Goal: Download file/media

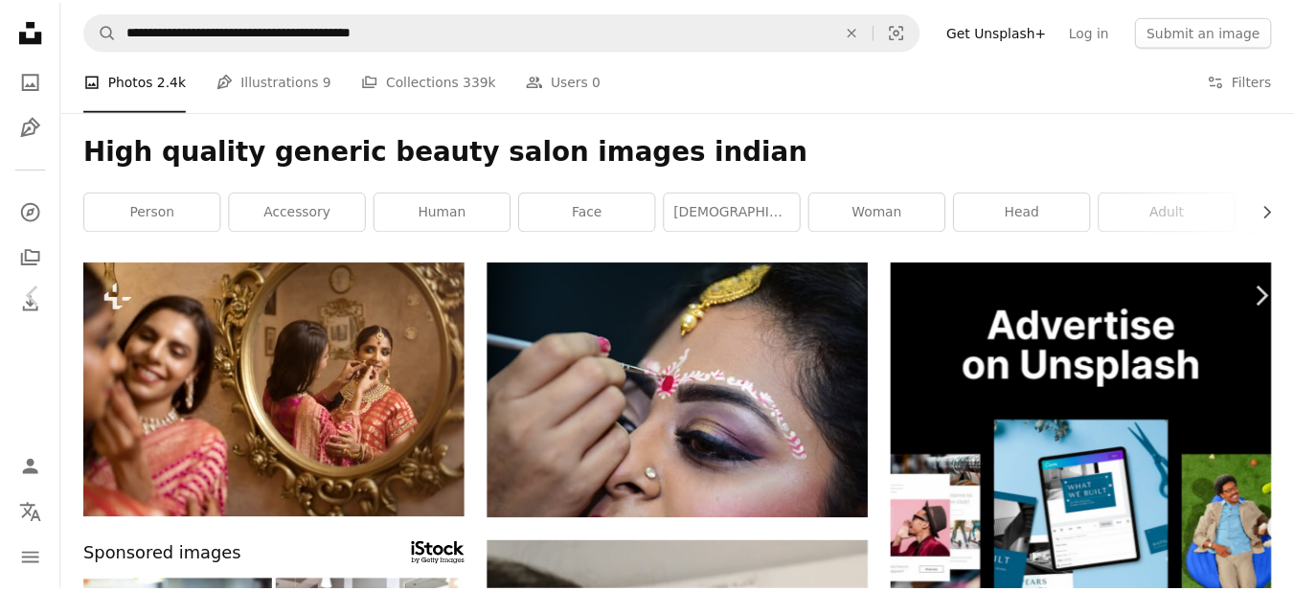
scroll to position [40037, 0]
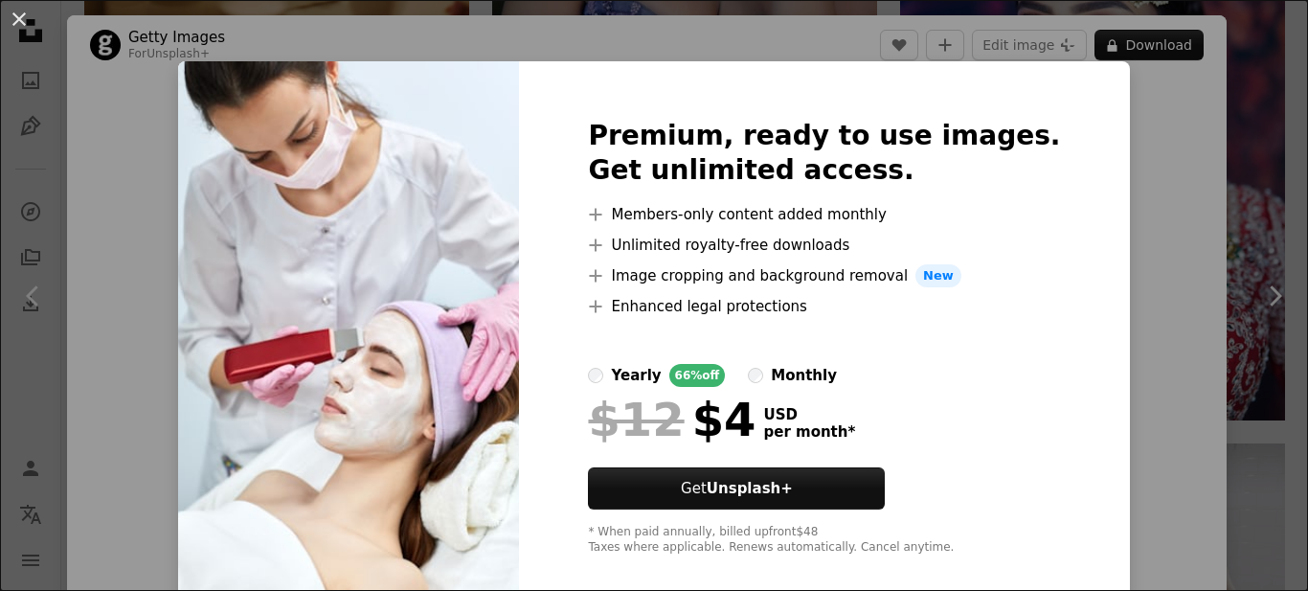
click at [1169, 285] on div "An X shape Premium, ready to use images. Get unlimited access. A plus sign Memb…" at bounding box center [654, 295] width 1308 height 591
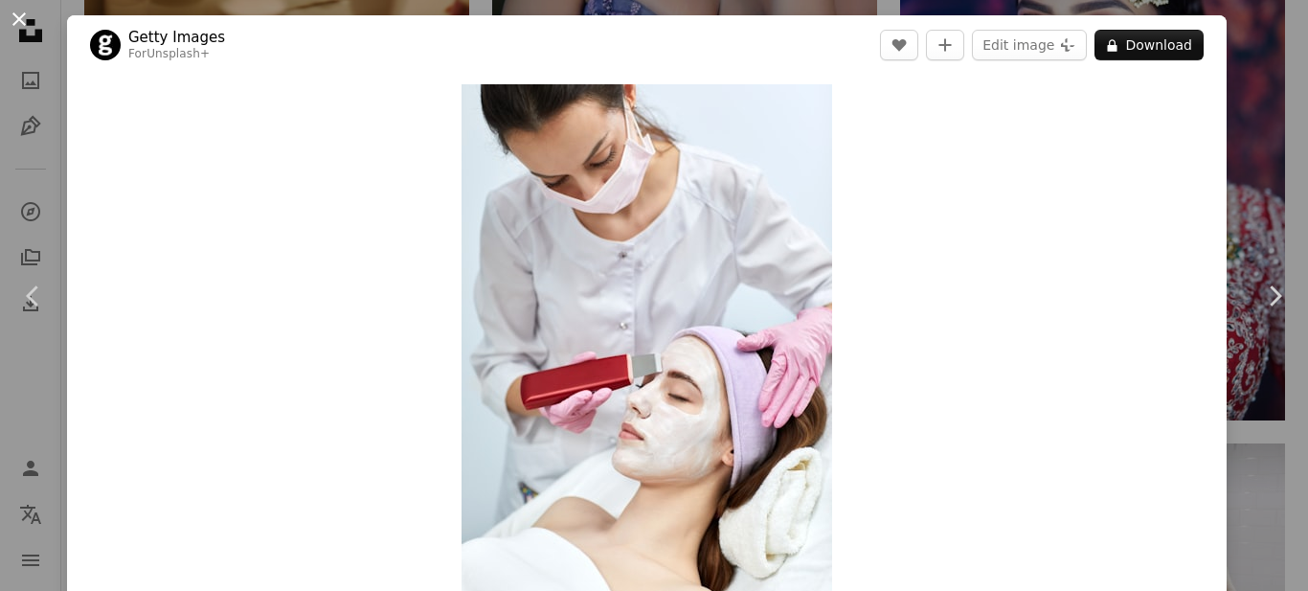
click at [22, 15] on button "An X shape" at bounding box center [19, 19] width 23 height 23
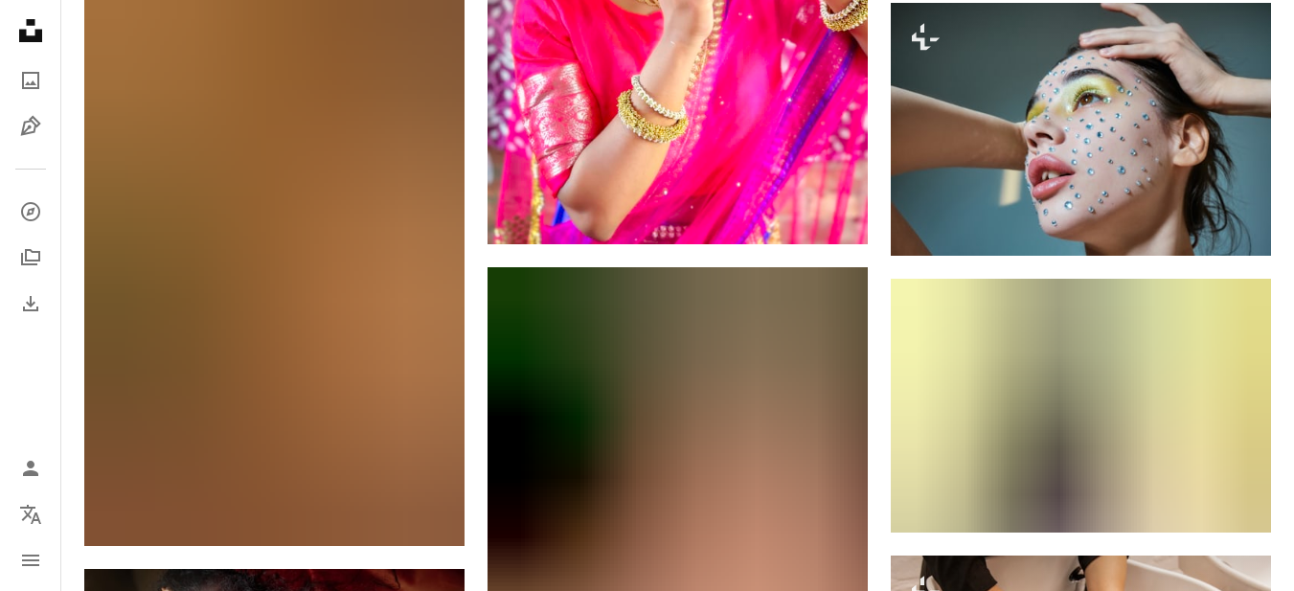
scroll to position [85362, 0]
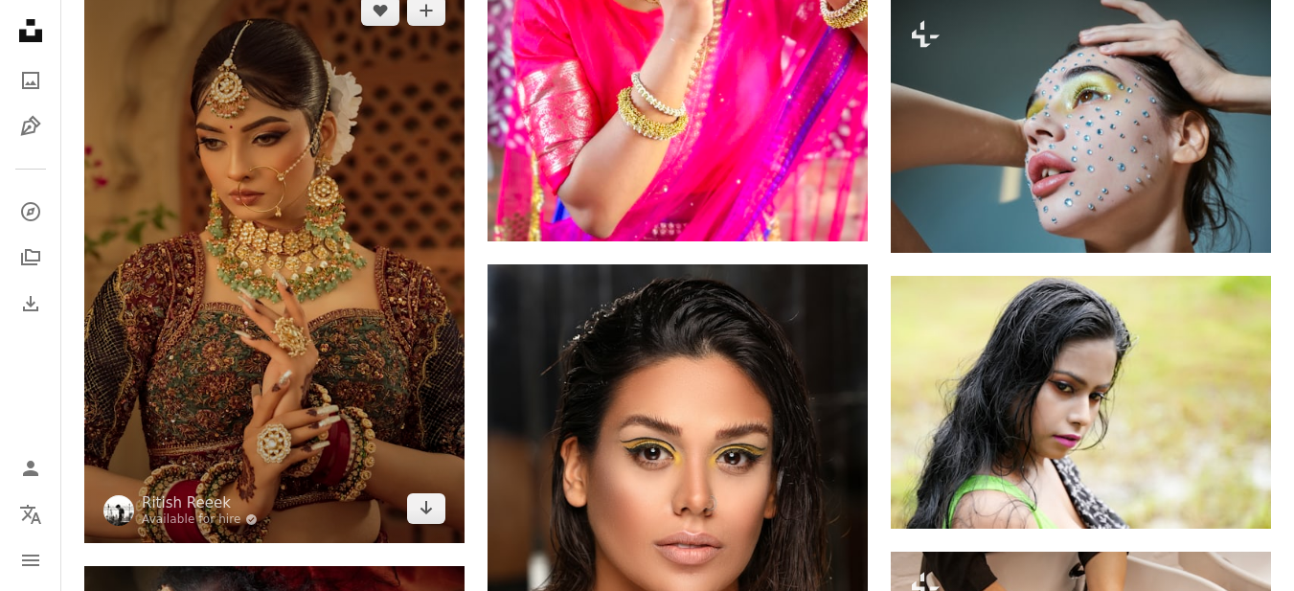
click at [238, 343] on img at bounding box center [274, 259] width 380 height 567
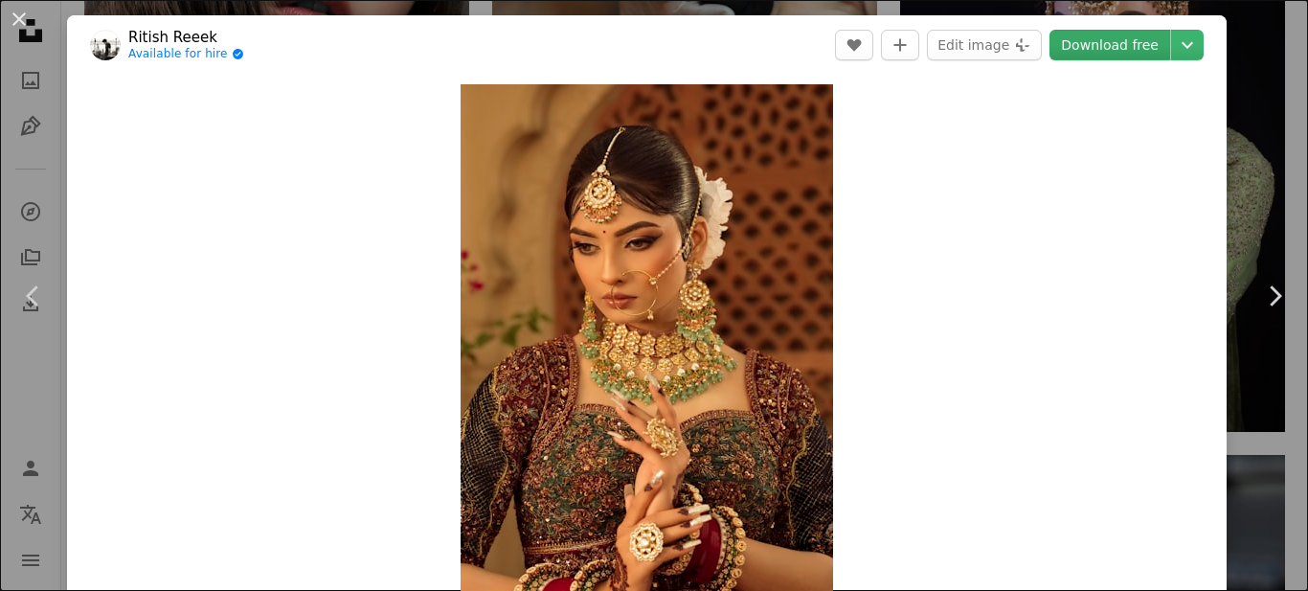
click at [1113, 39] on link "Download free" at bounding box center [1110, 45] width 121 height 31
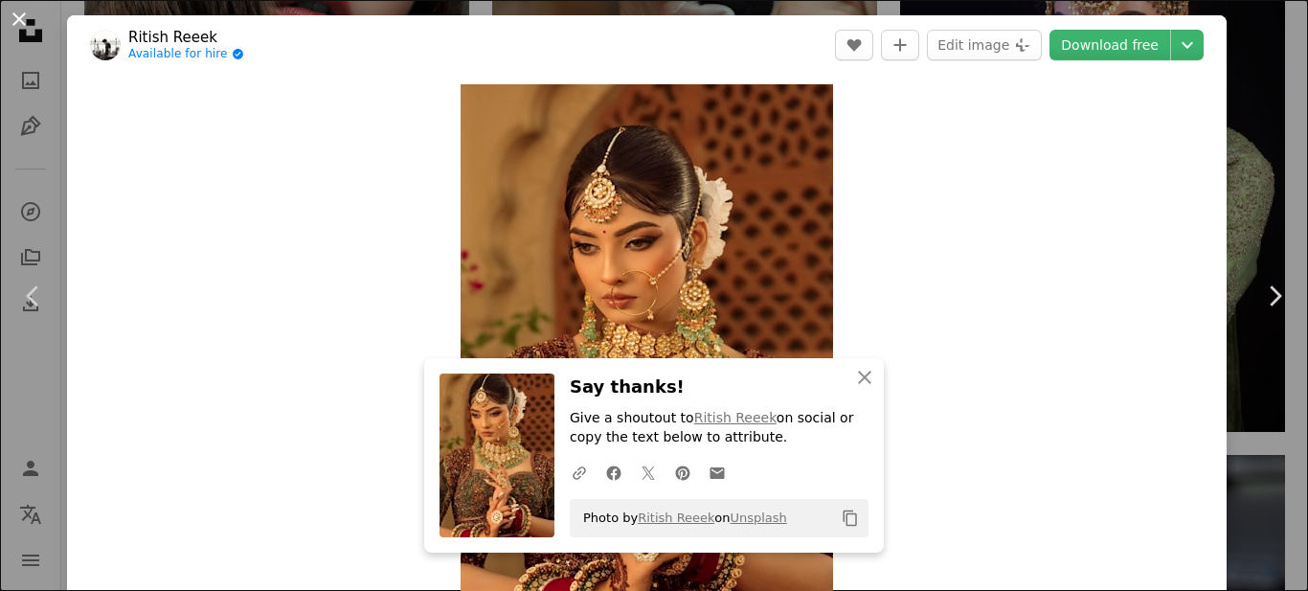
click at [18, 28] on button "An X shape" at bounding box center [19, 19] width 23 height 23
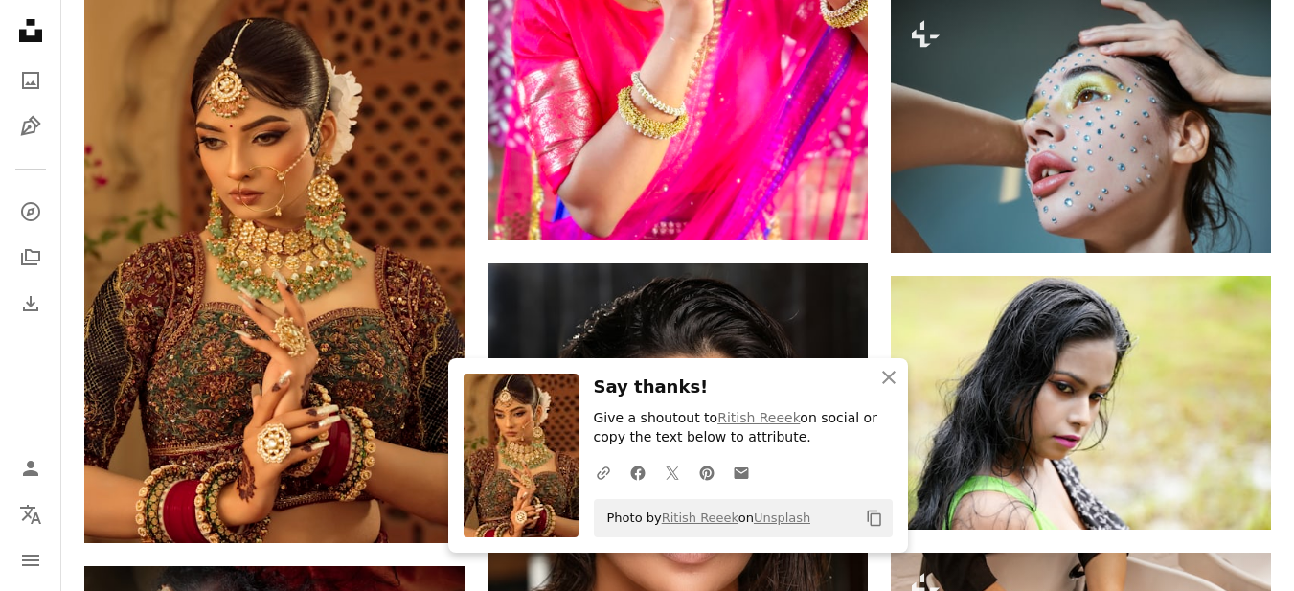
click at [18, 28] on icon "Unsplash logo Unsplash Home" at bounding box center [30, 30] width 38 height 38
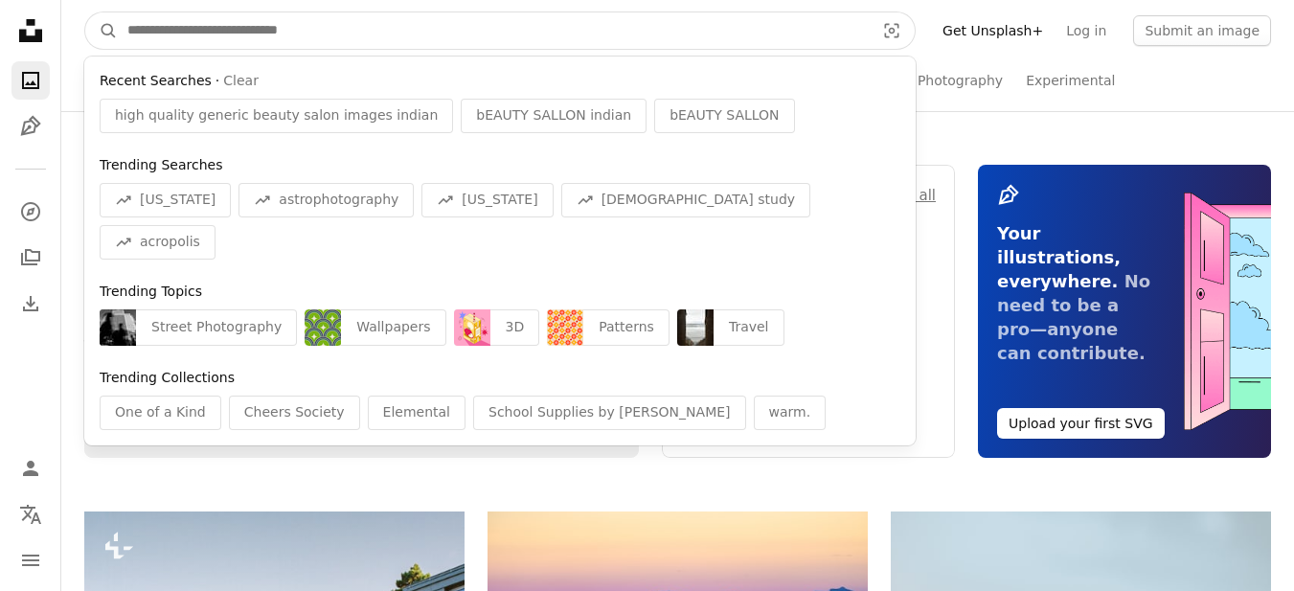
click at [296, 30] on input "Find visuals sitewide" at bounding box center [493, 30] width 751 height 36
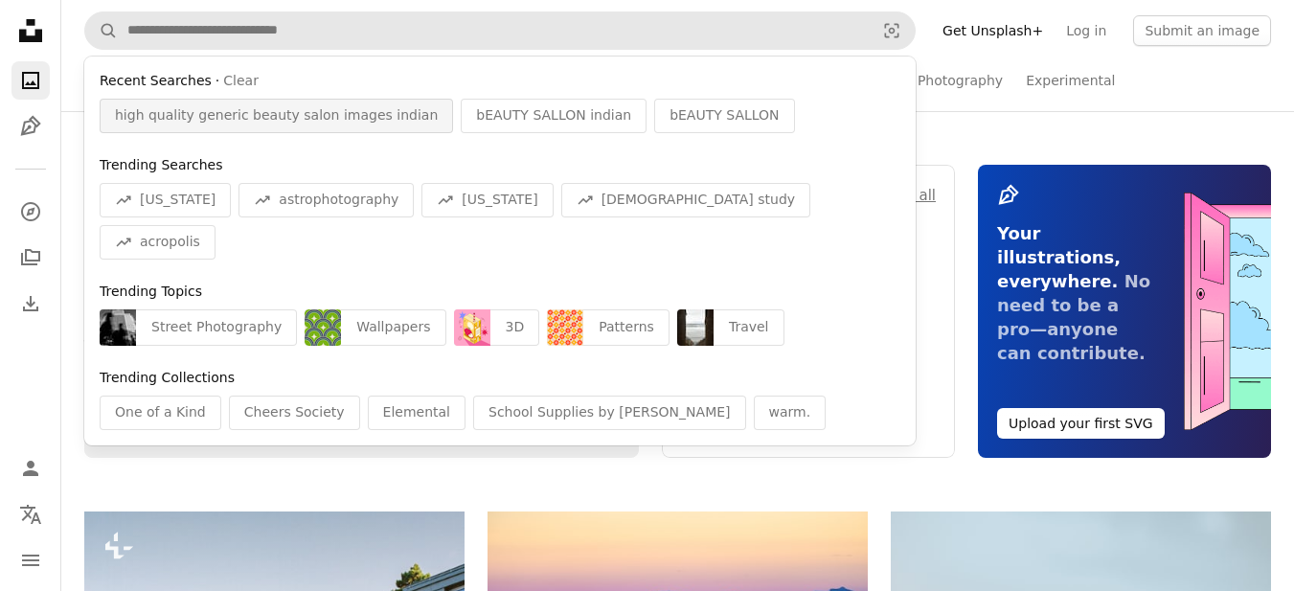
click at [254, 124] on span "high quality generic beauty salon images indian" at bounding box center [276, 115] width 323 height 19
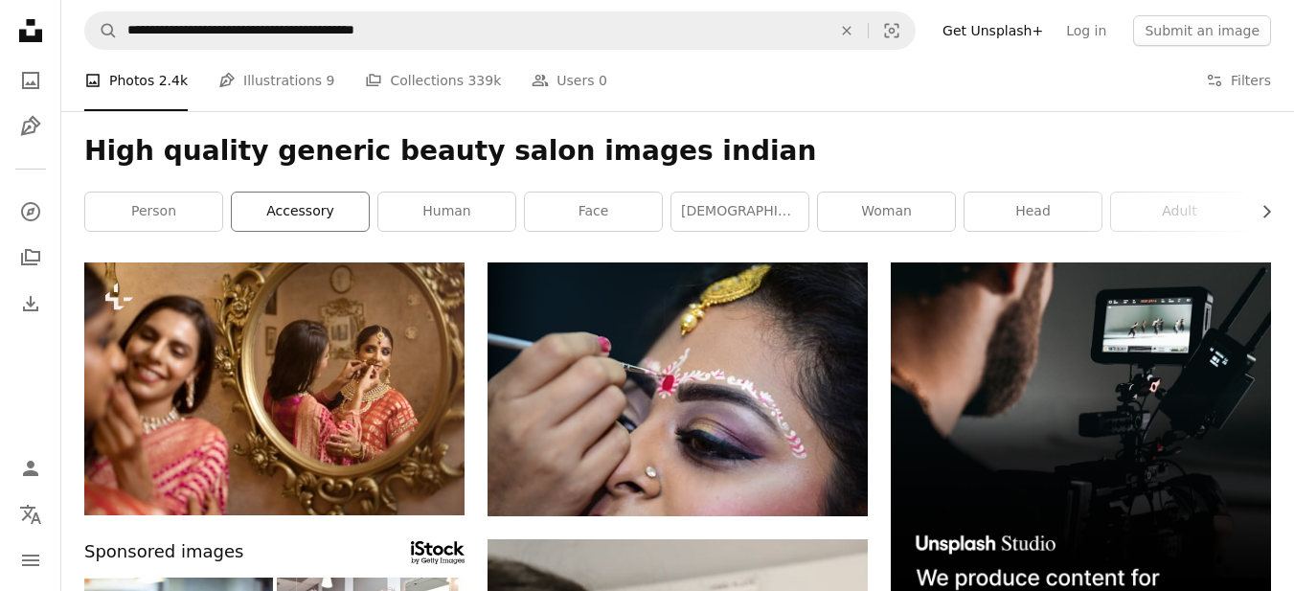
click at [266, 226] on link "accessory" at bounding box center [300, 212] width 137 height 38
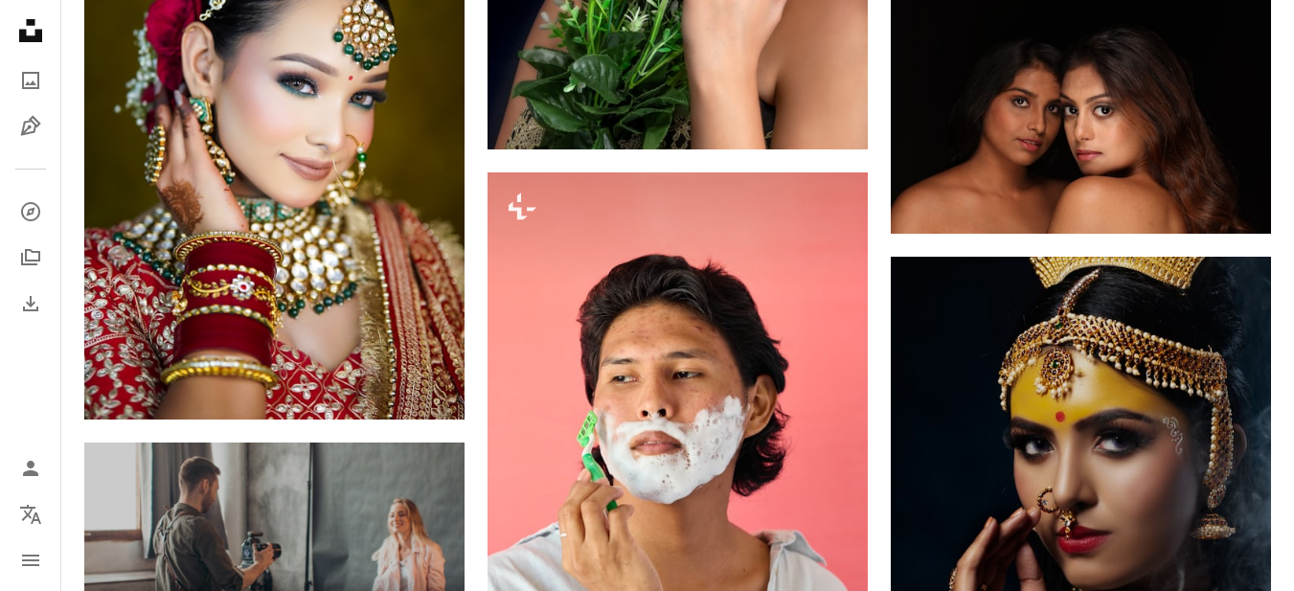
scroll to position [3295, 0]
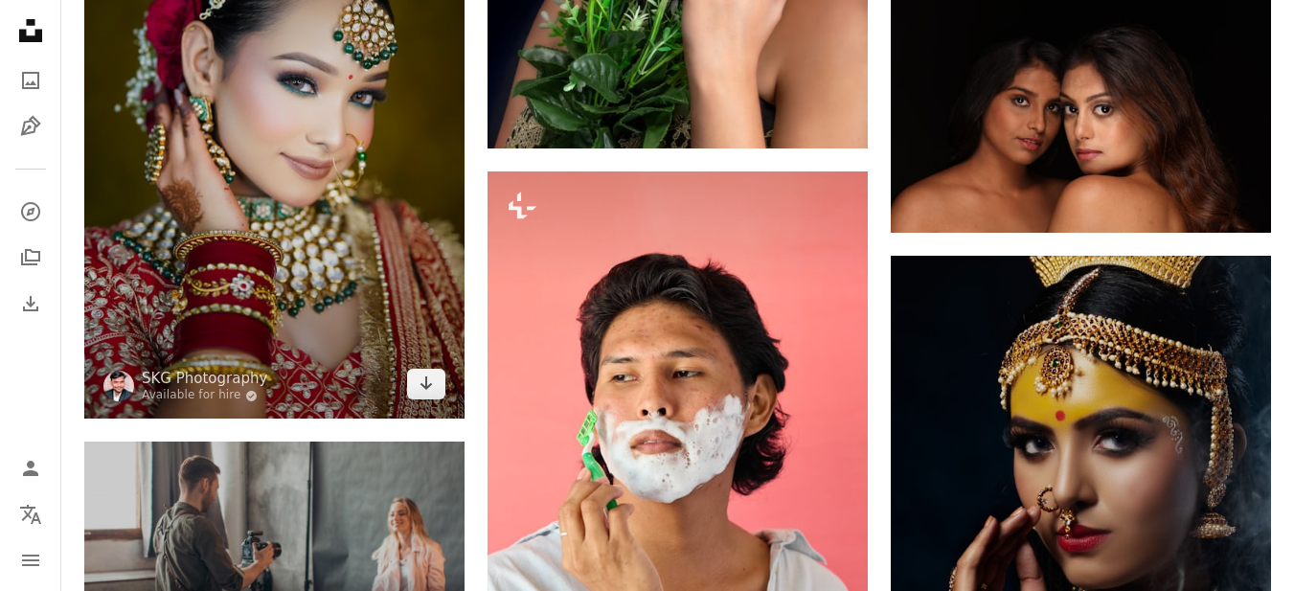
click at [228, 220] on img at bounding box center [274, 134] width 380 height 571
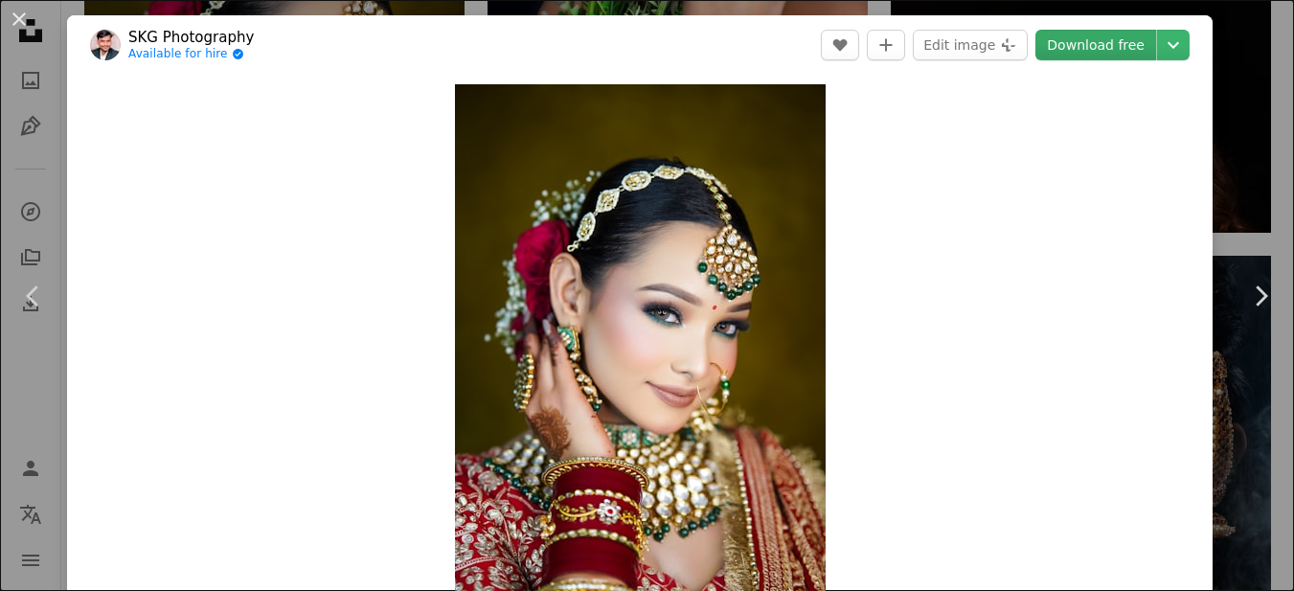
click at [1097, 42] on link "Download free" at bounding box center [1095, 45] width 121 height 31
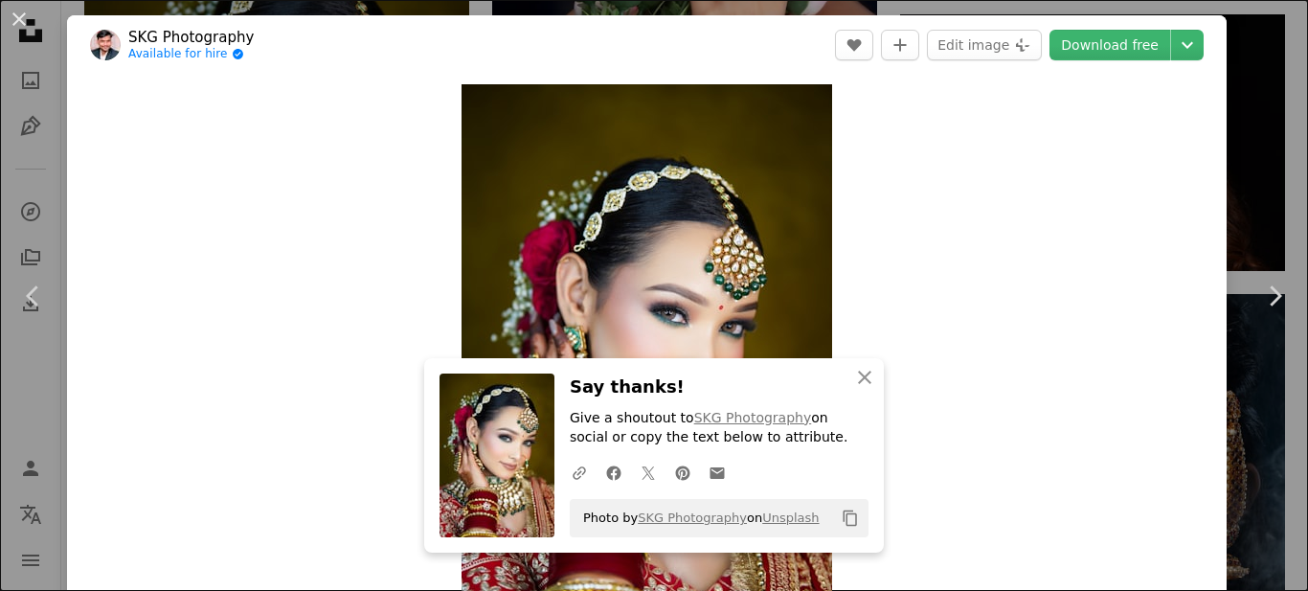
click at [21, 15] on button "An X shape" at bounding box center [19, 19] width 23 height 23
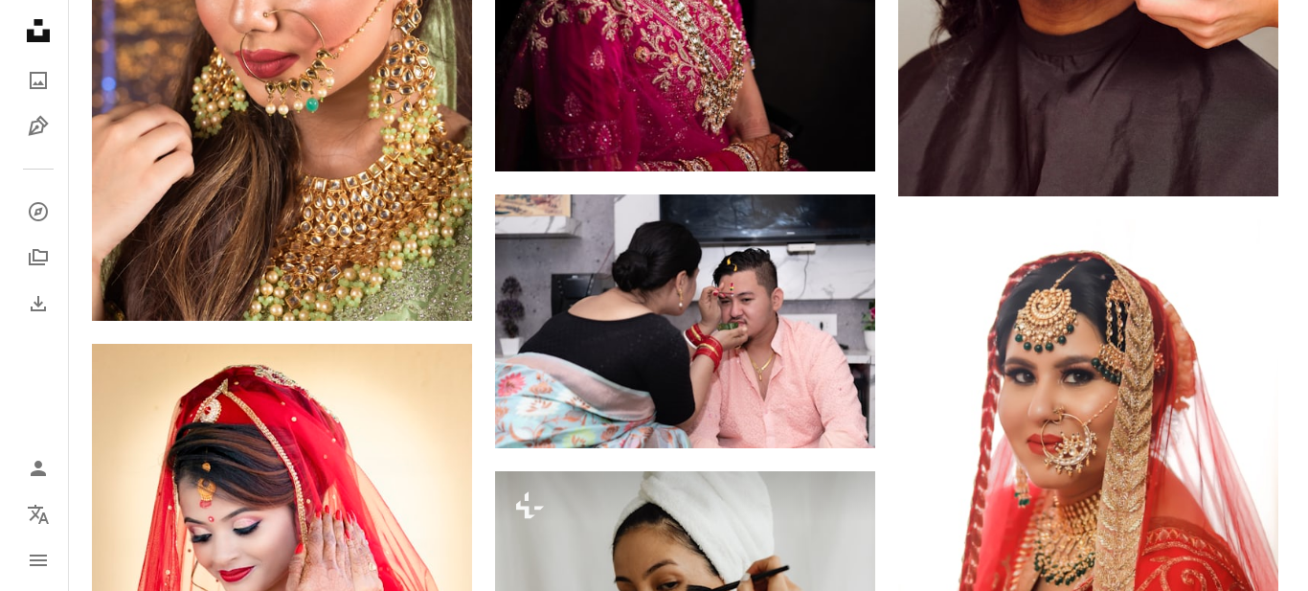
scroll to position [5709, 0]
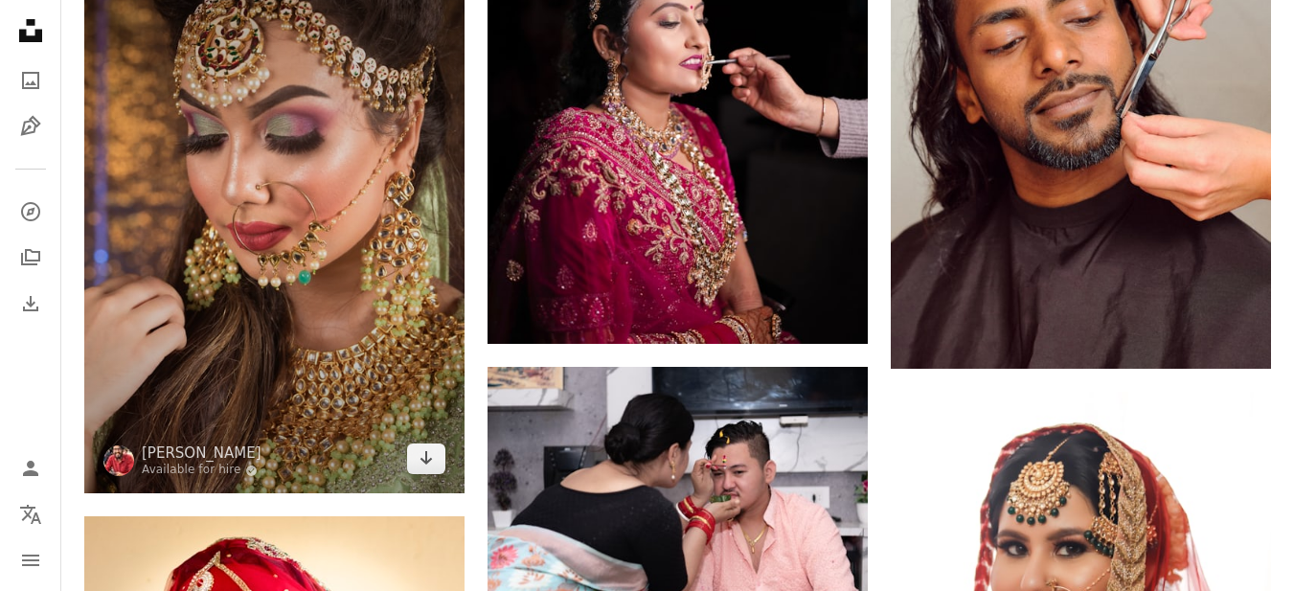
click at [305, 291] on img at bounding box center [274, 208] width 380 height 571
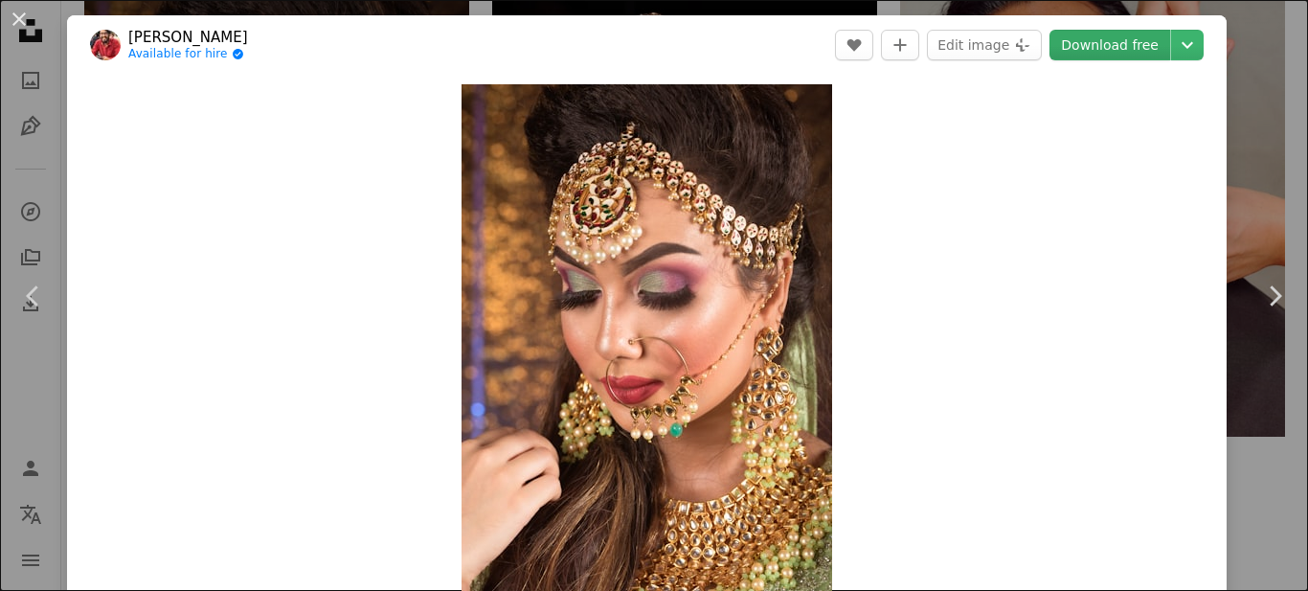
click at [1108, 48] on link "Download free" at bounding box center [1110, 45] width 121 height 31
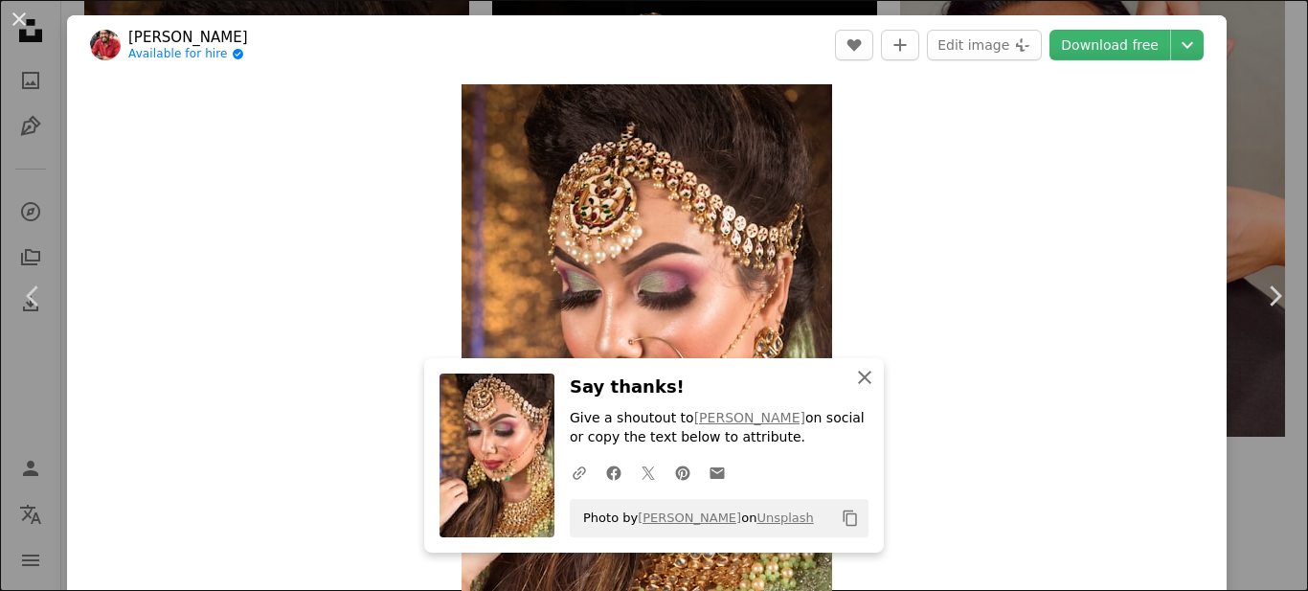
click at [853, 390] on button "An X shape Close" at bounding box center [865, 377] width 38 height 38
